Goal: Book appointment/travel/reservation

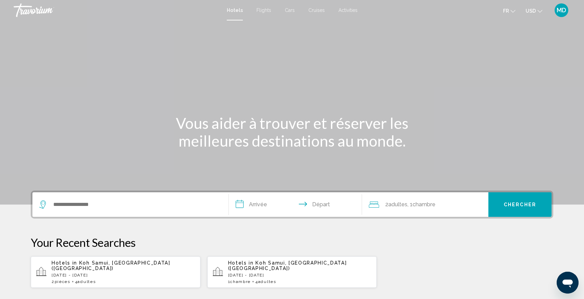
click at [123, 211] on div "Search widget" at bounding box center [130, 204] width 182 height 25
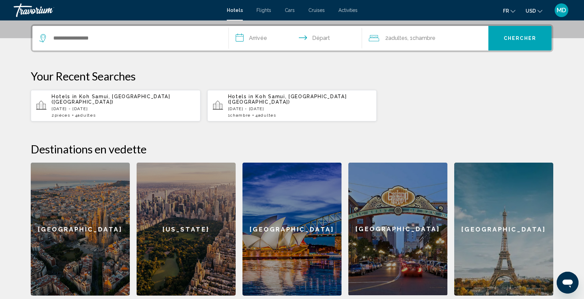
scroll to position [169, 0]
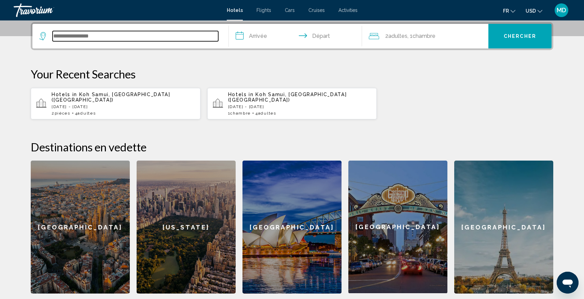
click at [183, 40] on input "Search widget" at bounding box center [136, 36] width 166 height 10
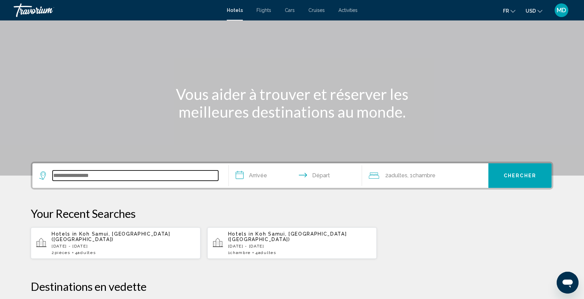
scroll to position [28, 0]
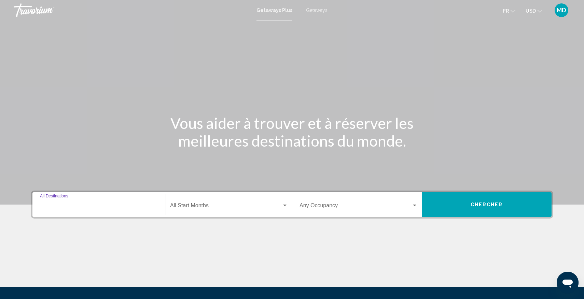
click at [94, 208] on input "Destination All Destinations" at bounding box center [99, 207] width 118 height 6
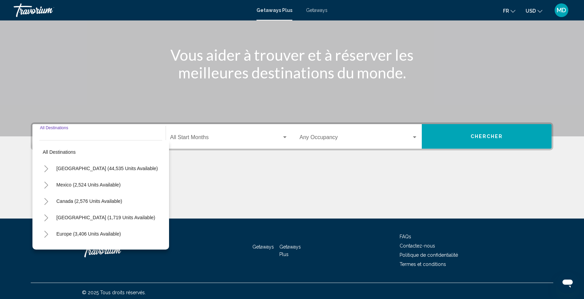
scroll to position [71, 0]
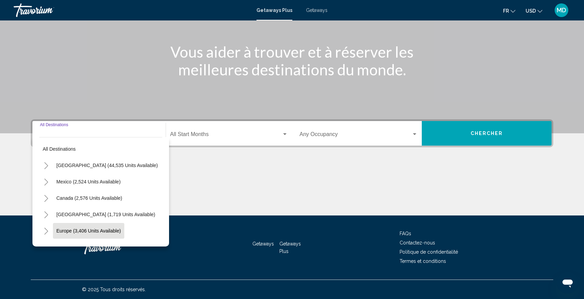
click at [92, 230] on span "Europe (3,406 units available)" at bounding box center [88, 230] width 65 height 5
type input "**********"
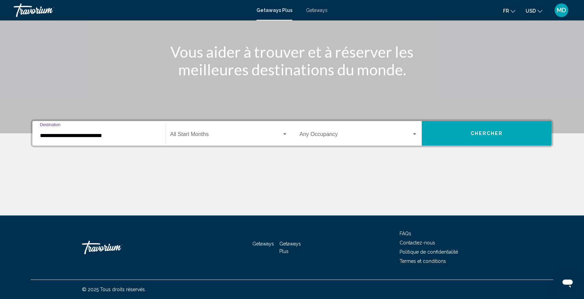
click at [212, 142] on div "Start Month All Start Months" at bounding box center [229, 134] width 118 height 22
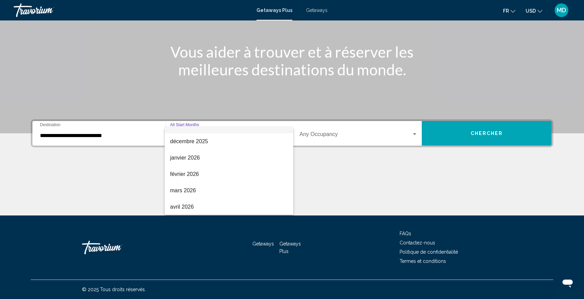
scroll to position [142, 0]
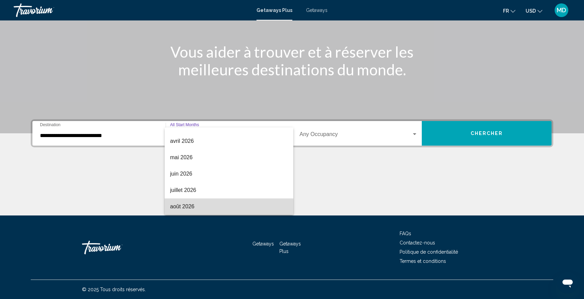
click at [195, 207] on span "août 2026" at bounding box center [229, 207] width 118 height 16
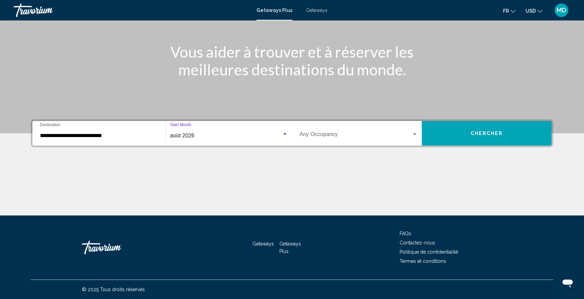
click at [326, 136] on span "Search widget" at bounding box center [355, 136] width 112 height 6
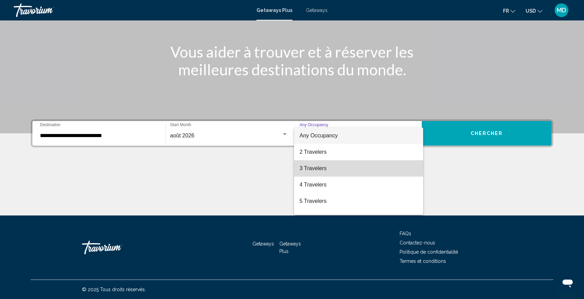
click at [318, 172] on span "3 Travelers" at bounding box center [358, 168] width 118 height 16
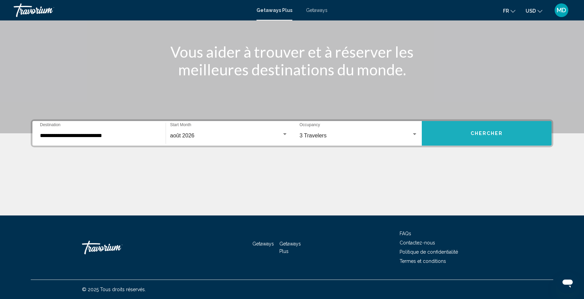
click at [475, 137] on button "Chercher" at bounding box center [486, 133] width 130 height 25
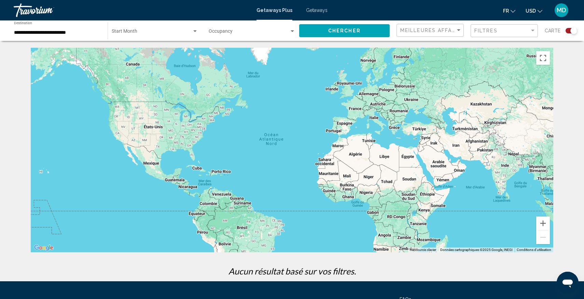
click at [156, 30] on div "Start Month All Start Months" at bounding box center [155, 31] width 86 height 19
click at [168, 31] on span "All Start Months" at bounding box center [155, 33] width 86 height 14
